Goal: Task Accomplishment & Management: Manage account settings

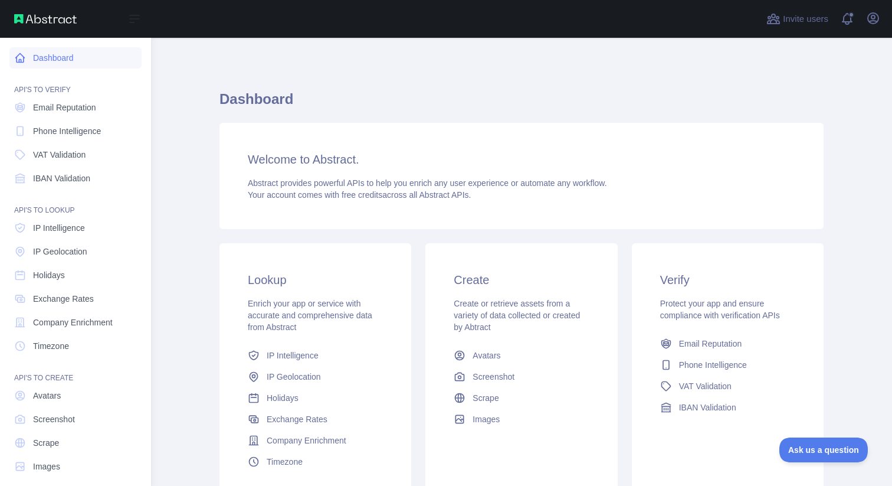
click at [59, 58] on link "Dashboard" at bounding box center [75, 57] width 132 height 21
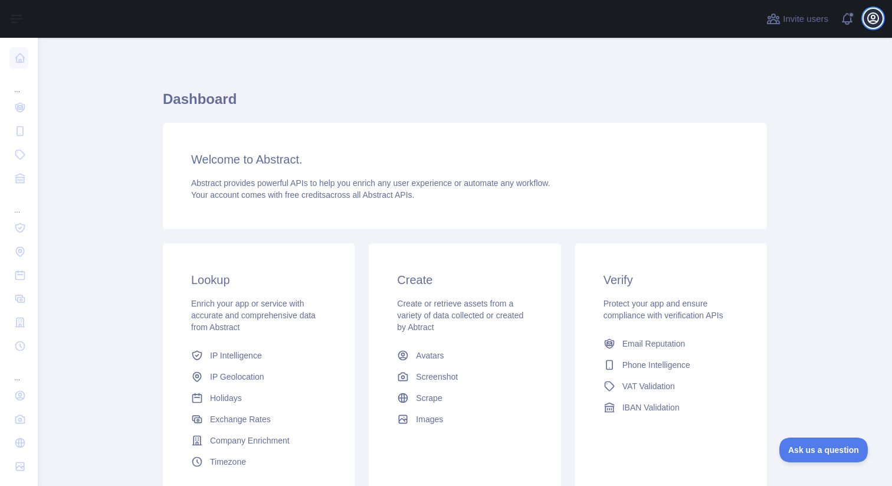
click at [876, 18] on icon "button" at bounding box center [873, 18] width 14 height 14
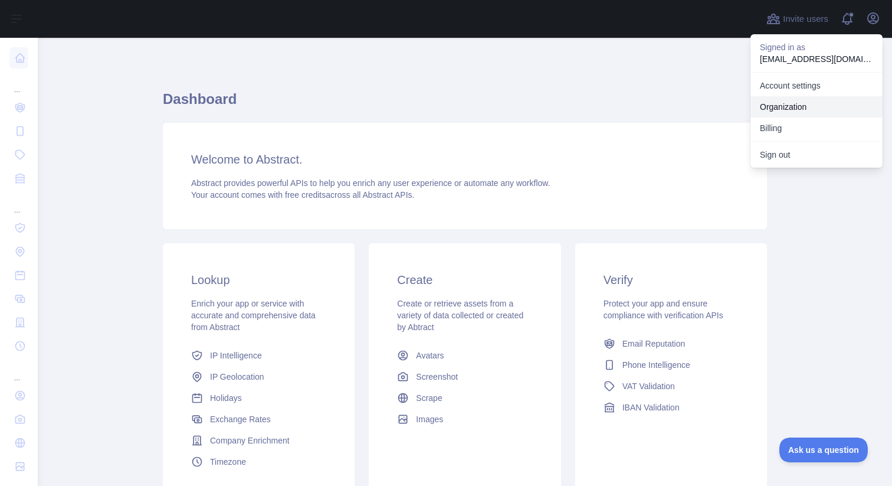
click at [811, 109] on link "Organization" at bounding box center [817, 106] width 132 height 21
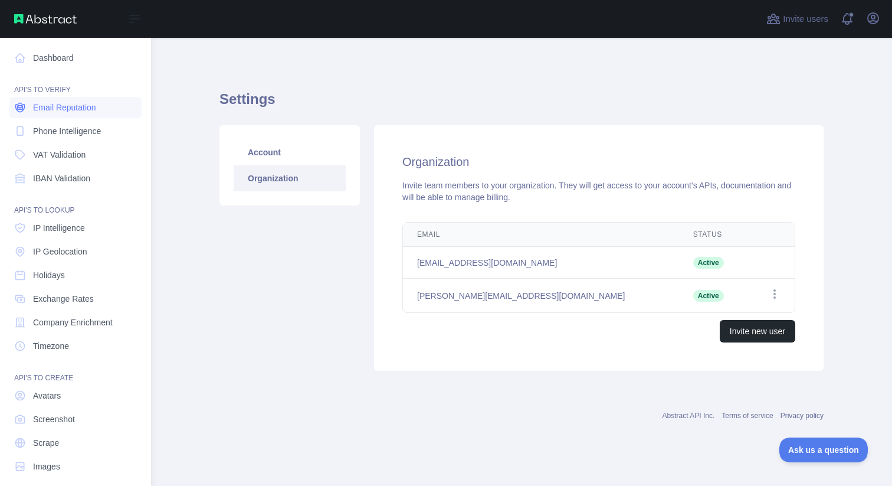
click at [22, 102] on icon at bounding box center [20, 108] width 12 height 12
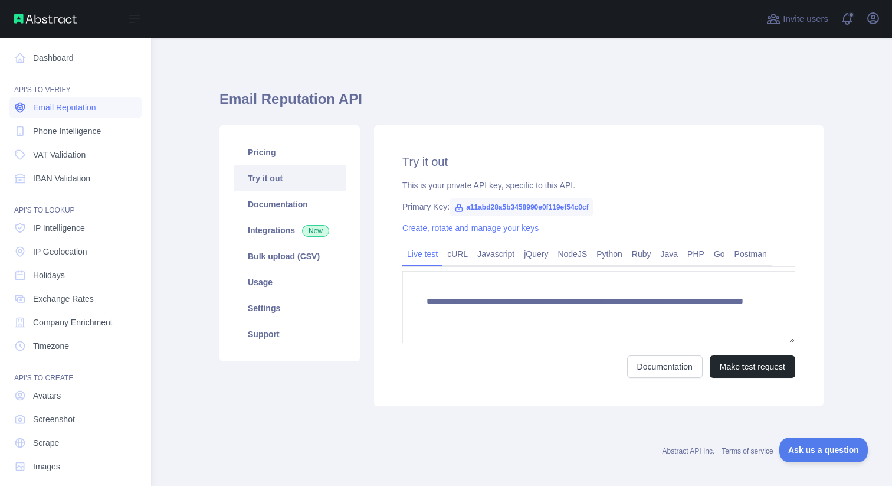
click at [23, 104] on icon at bounding box center [20, 108] width 12 height 12
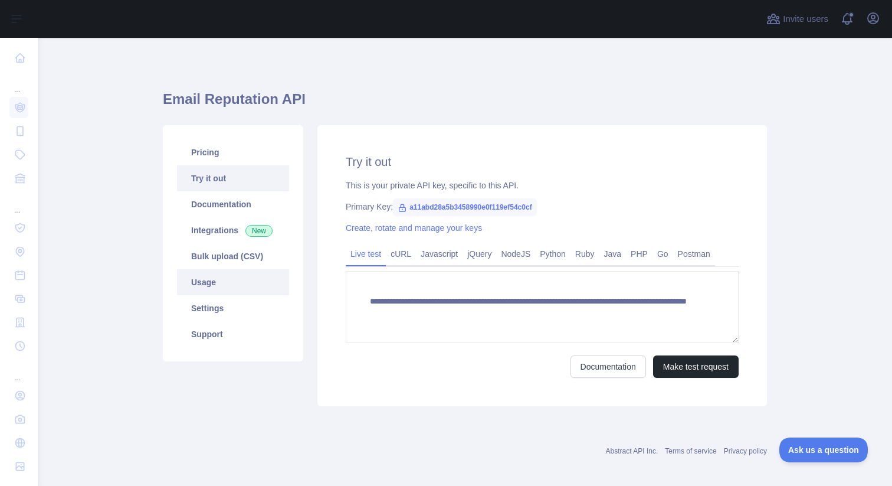
click at [243, 292] on link "Usage" at bounding box center [233, 282] width 112 height 26
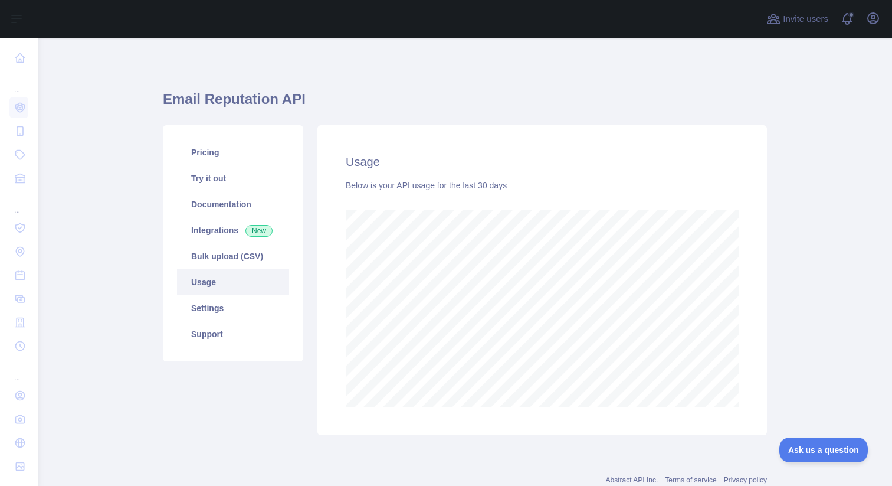
scroll to position [448, 846]
click at [242, 312] on link "Settings" at bounding box center [233, 308] width 112 height 26
